Goal: Task Accomplishment & Management: Complete application form

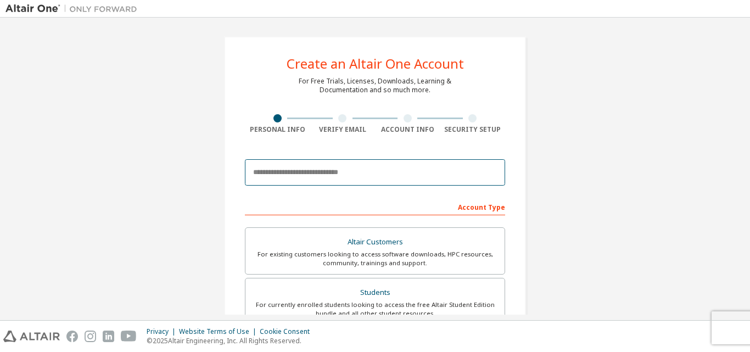
click at [315, 178] on body "Create an Altair One Account For Free Trials, Licenses, Downloads, Learning & D…" at bounding box center [375, 176] width 750 height 352
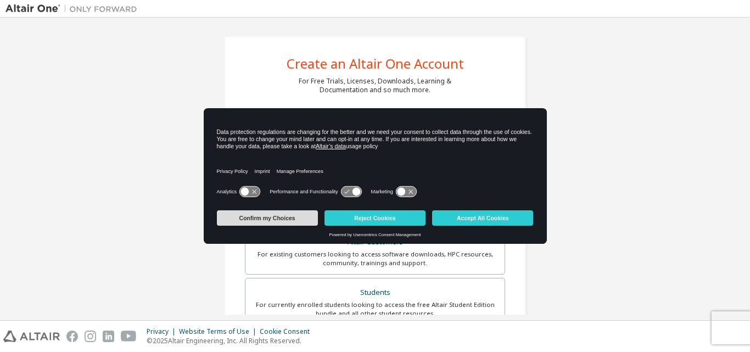
click at [287, 217] on button "Confirm my Choices" at bounding box center [267, 217] width 101 height 15
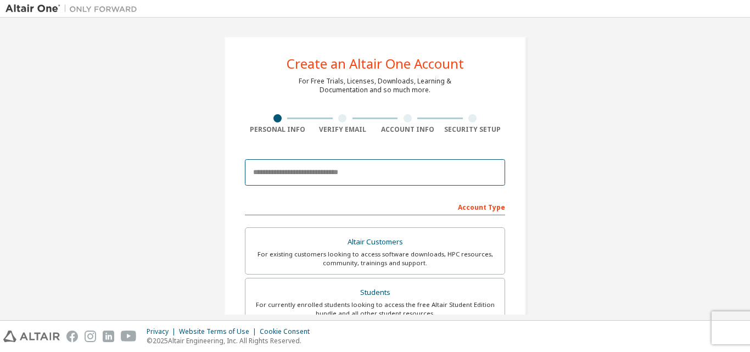
click at [286, 176] on input "email" at bounding box center [375, 172] width 260 height 26
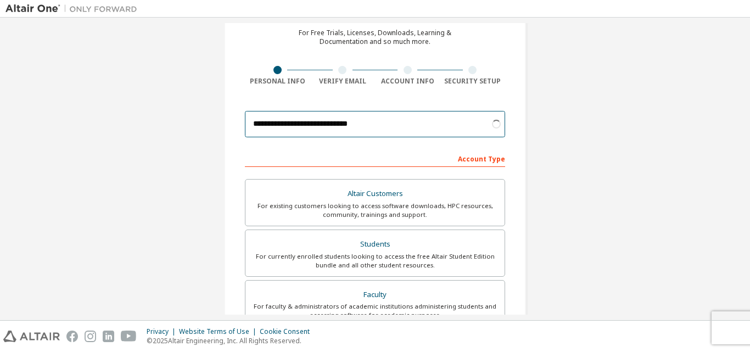
scroll to position [110, 0]
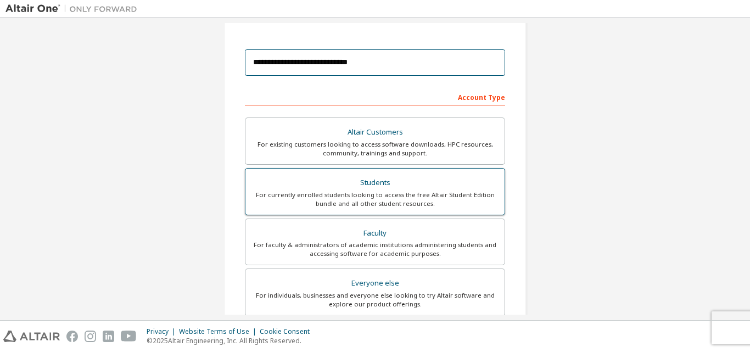
type input "**********"
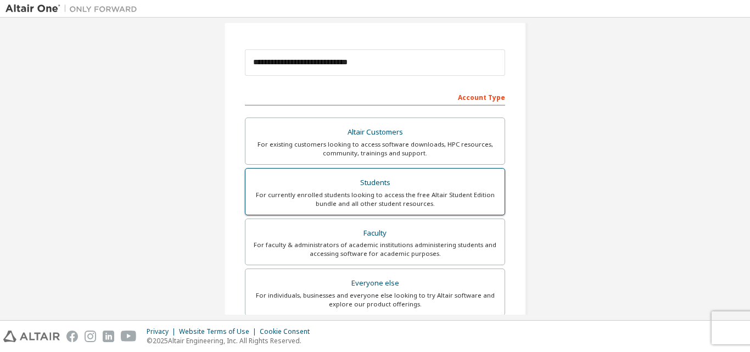
click at [410, 199] on div "For currently enrolled students looking to access the free Altair Student Editi…" at bounding box center [375, 200] width 246 height 18
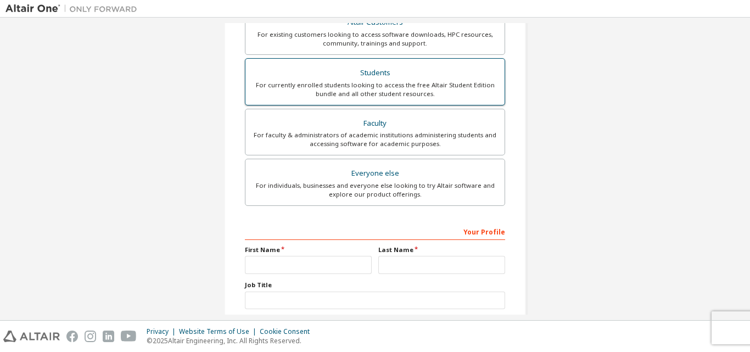
scroll to position [290, 0]
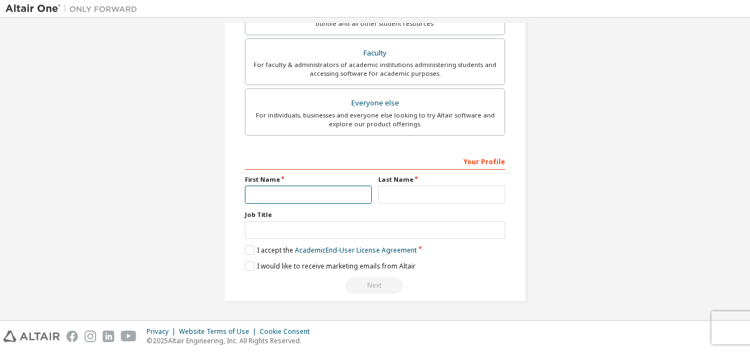
click at [286, 197] on input "text" at bounding box center [308, 195] width 127 height 18
type input "********"
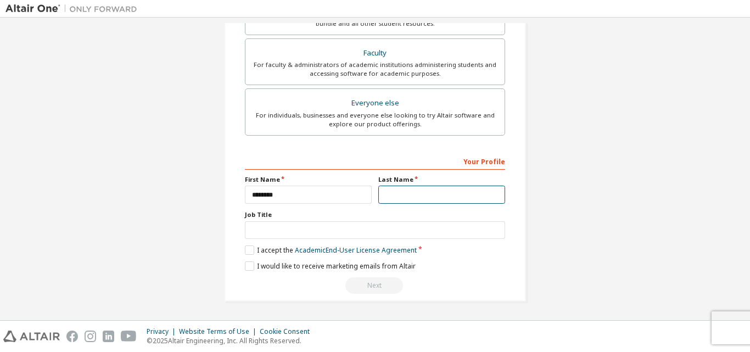
click at [492, 198] on input "text" at bounding box center [441, 195] width 127 height 18
type input "*****"
click at [250, 248] on label "I accept the Academic End-User License Agreement" at bounding box center [331, 249] width 172 height 9
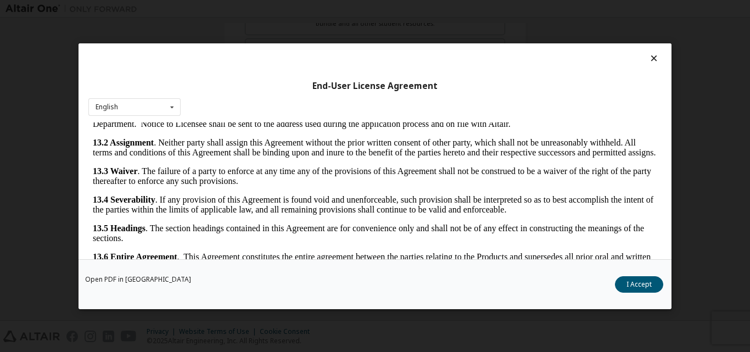
scroll to position [1822, 0]
click at [622, 283] on button "I Accept" at bounding box center [639, 284] width 48 height 16
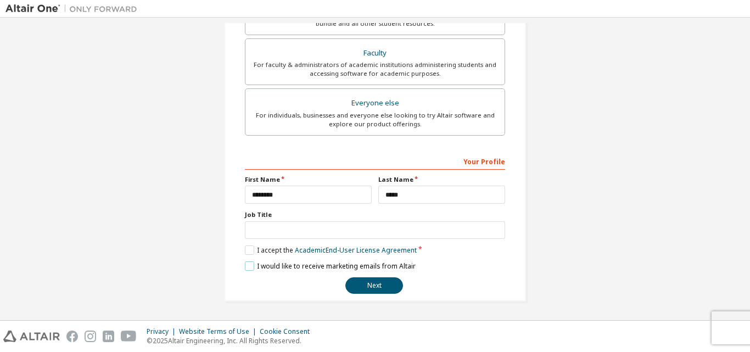
click at [250, 268] on label "I would like to receive marketing emails from Altair" at bounding box center [330, 265] width 171 height 9
click at [355, 281] on button "Next" at bounding box center [374, 285] width 58 height 16
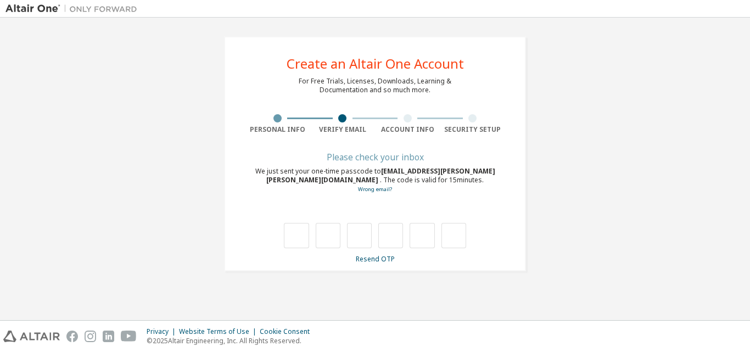
scroll to position [0, 0]
type input "*"
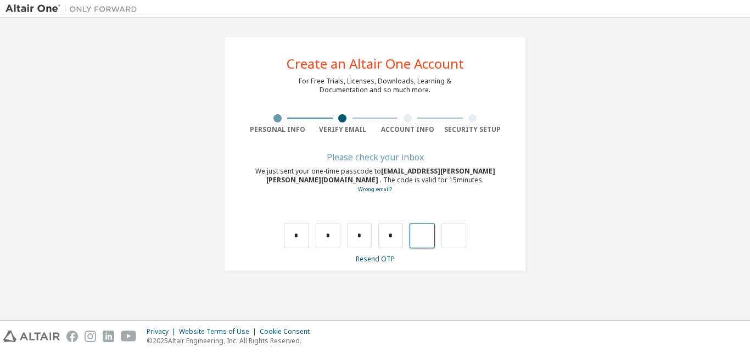
type input "*"
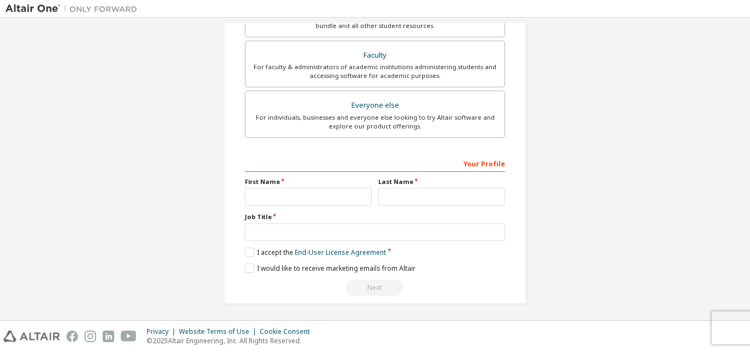
scroll to position [290, 0]
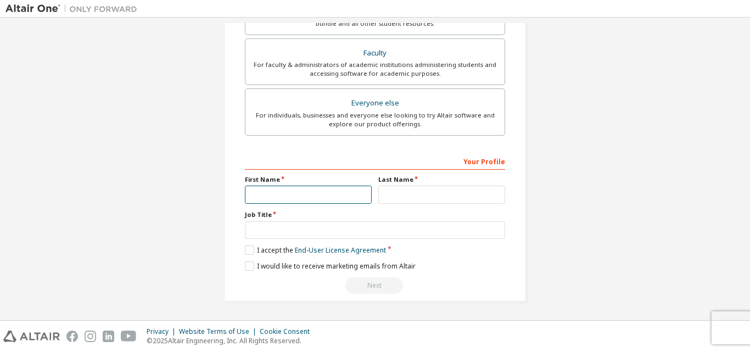
click at [278, 200] on input "text" at bounding box center [308, 195] width 127 height 18
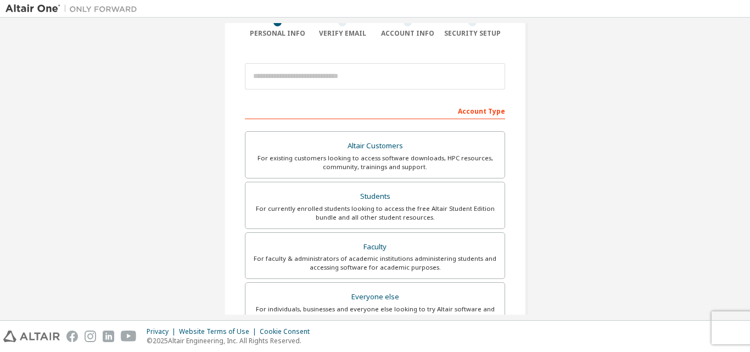
scroll to position [0, 0]
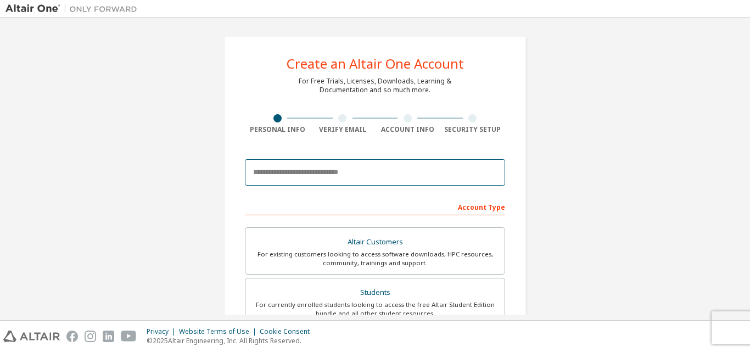
click at [338, 178] on input "email" at bounding box center [375, 172] width 260 height 26
